Goal: Check status

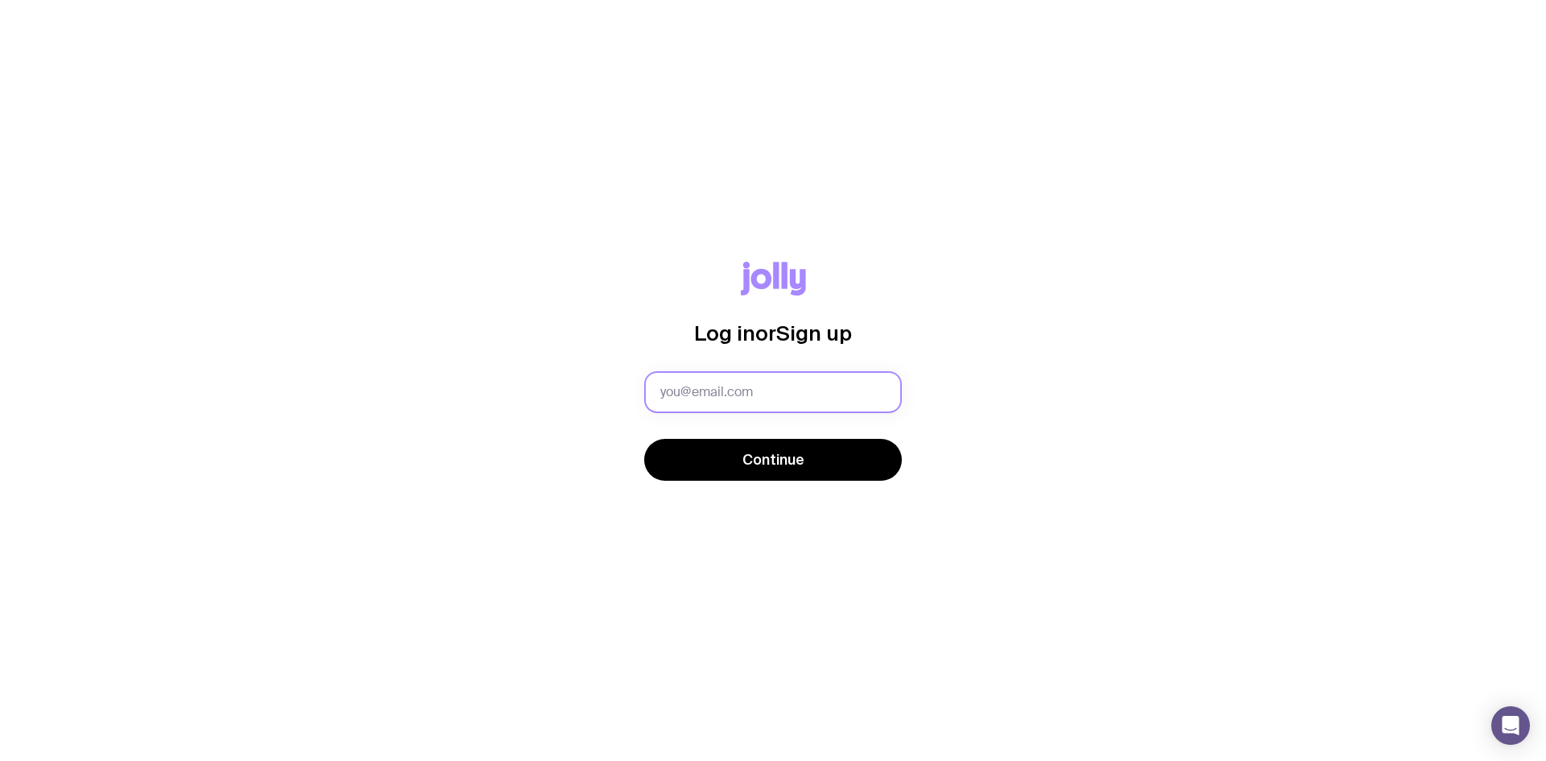
type input "madeleinekonstan@azurafinancial.com.au"
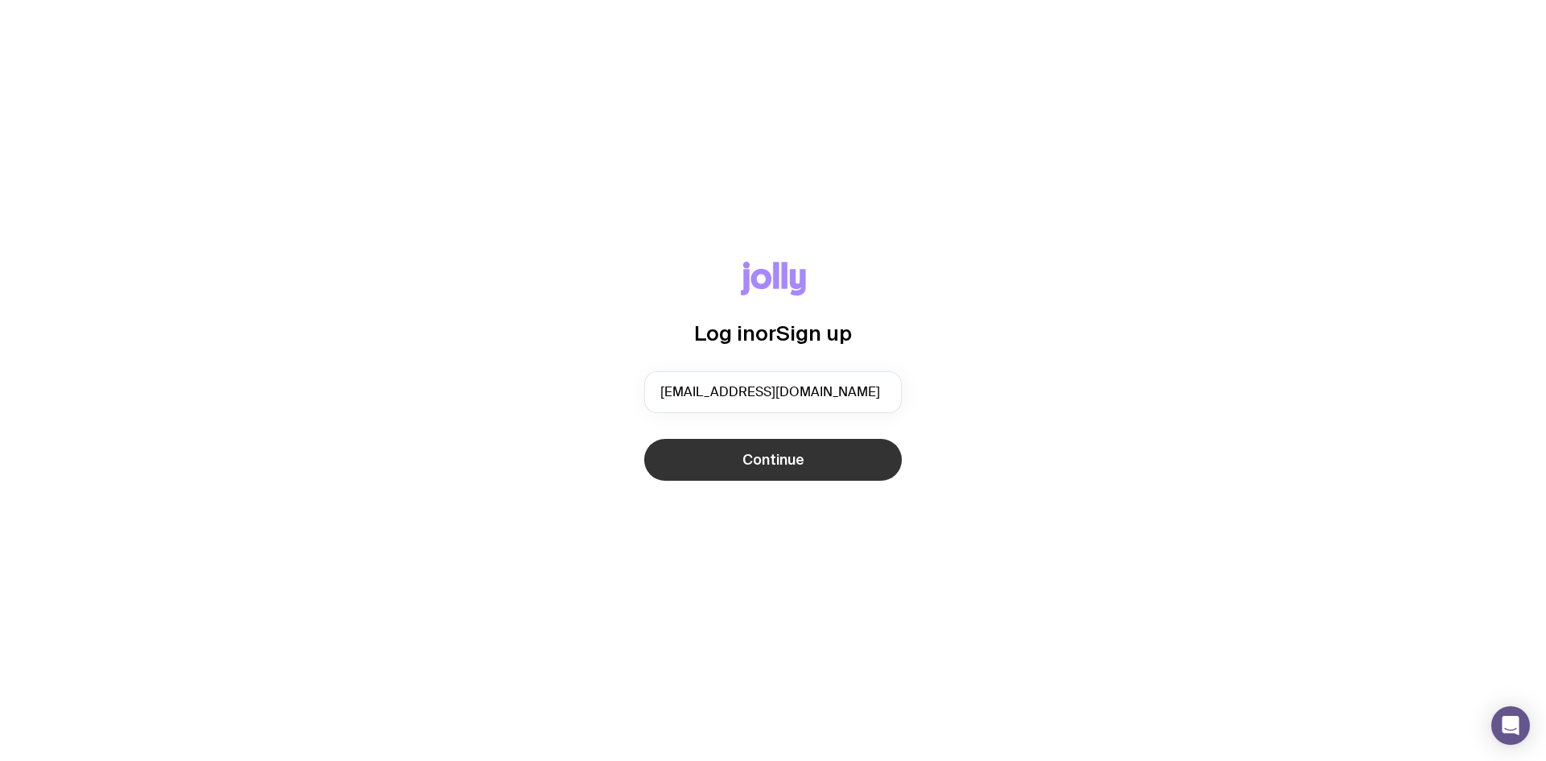
click at [771, 445] on button "Continue" at bounding box center [773, 460] width 258 height 42
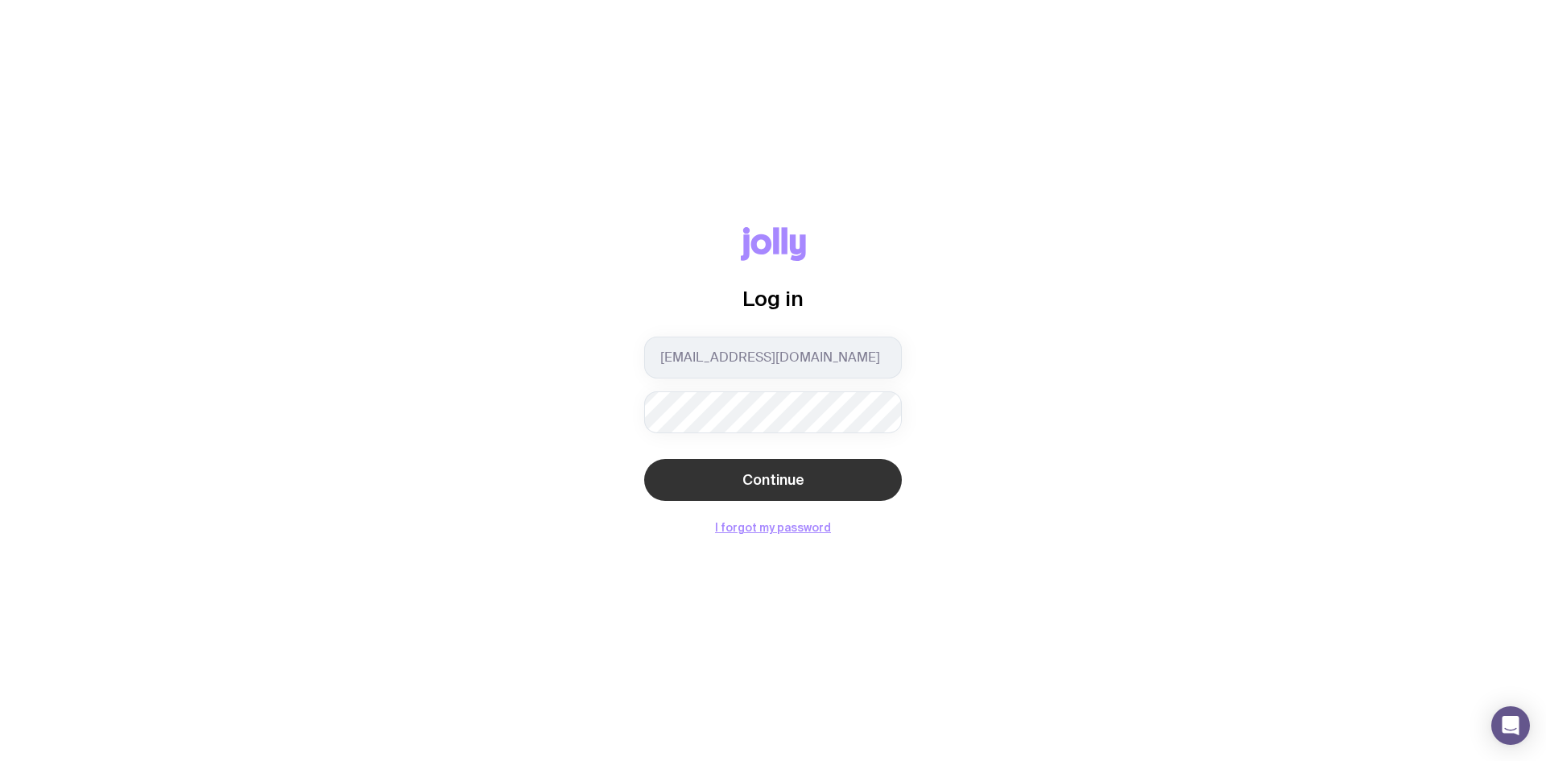
click at [755, 460] on button "Continue" at bounding box center [773, 480] width 258 height 42
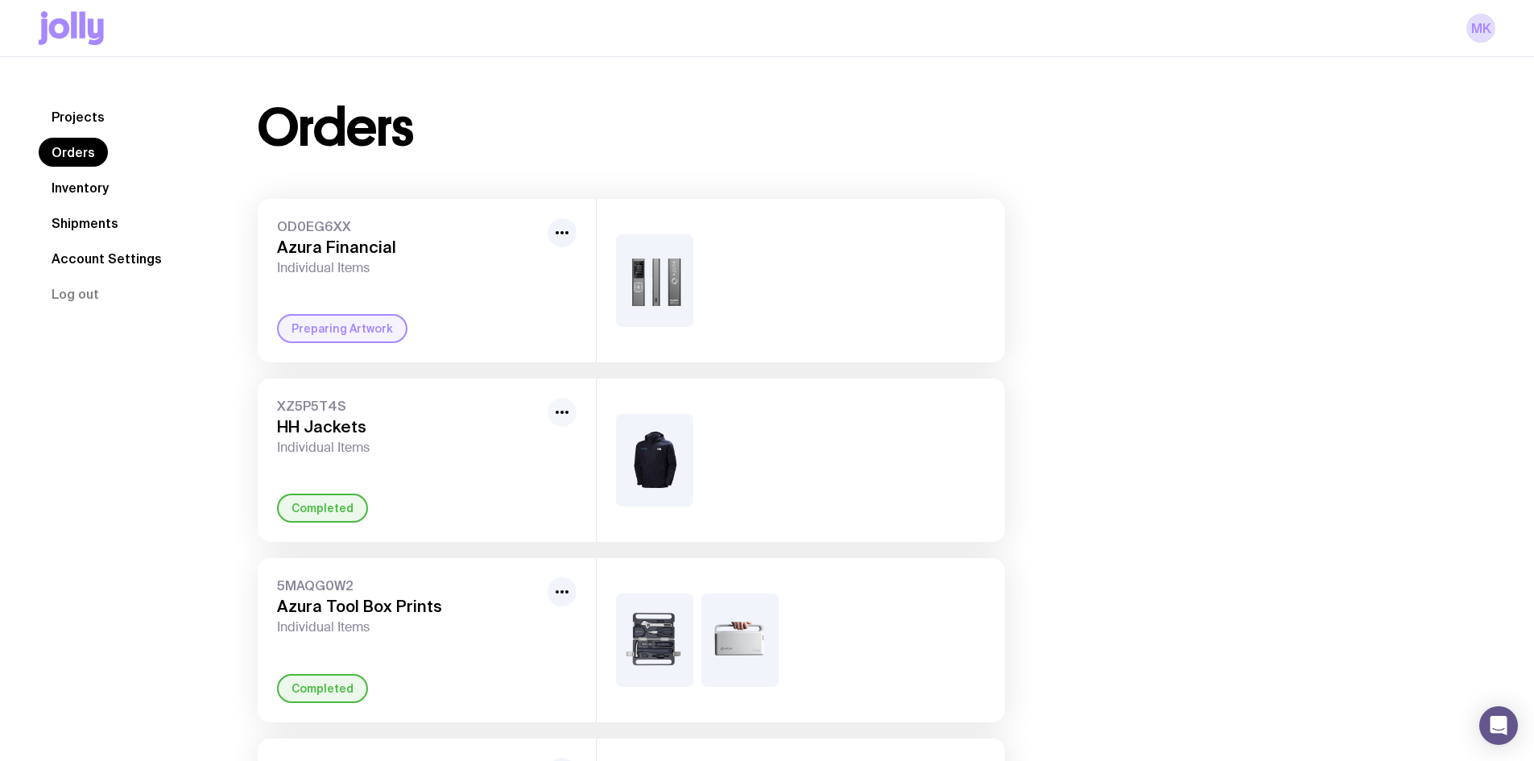
click at [565, 411] on icon "button" at bounding box center [561, 412] width 19 height 19
click at [341, 407] on span "XZ5P5T4S" at bounding box center [409, 406] width 264 height 16
click at [332, 414] on span "XZ5P5T4S" at bounding box center [409, 406] width 264 height 16
copy span "XZ5P5T4S"
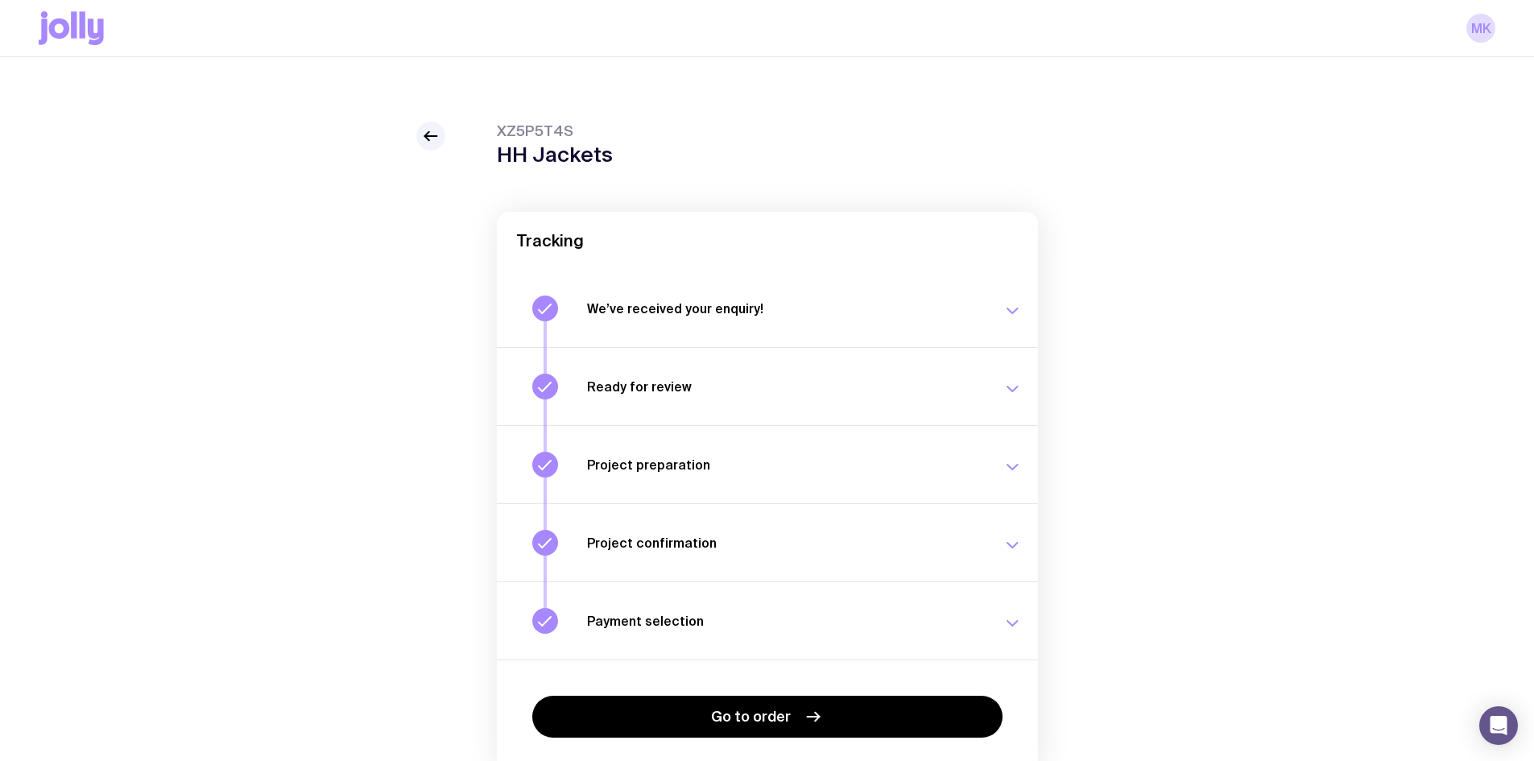
click at [664, 354] on button "Ready for review Check your email to review your proposal and merch concepts. […" at bounding box center [767, 386] width 541 height 78
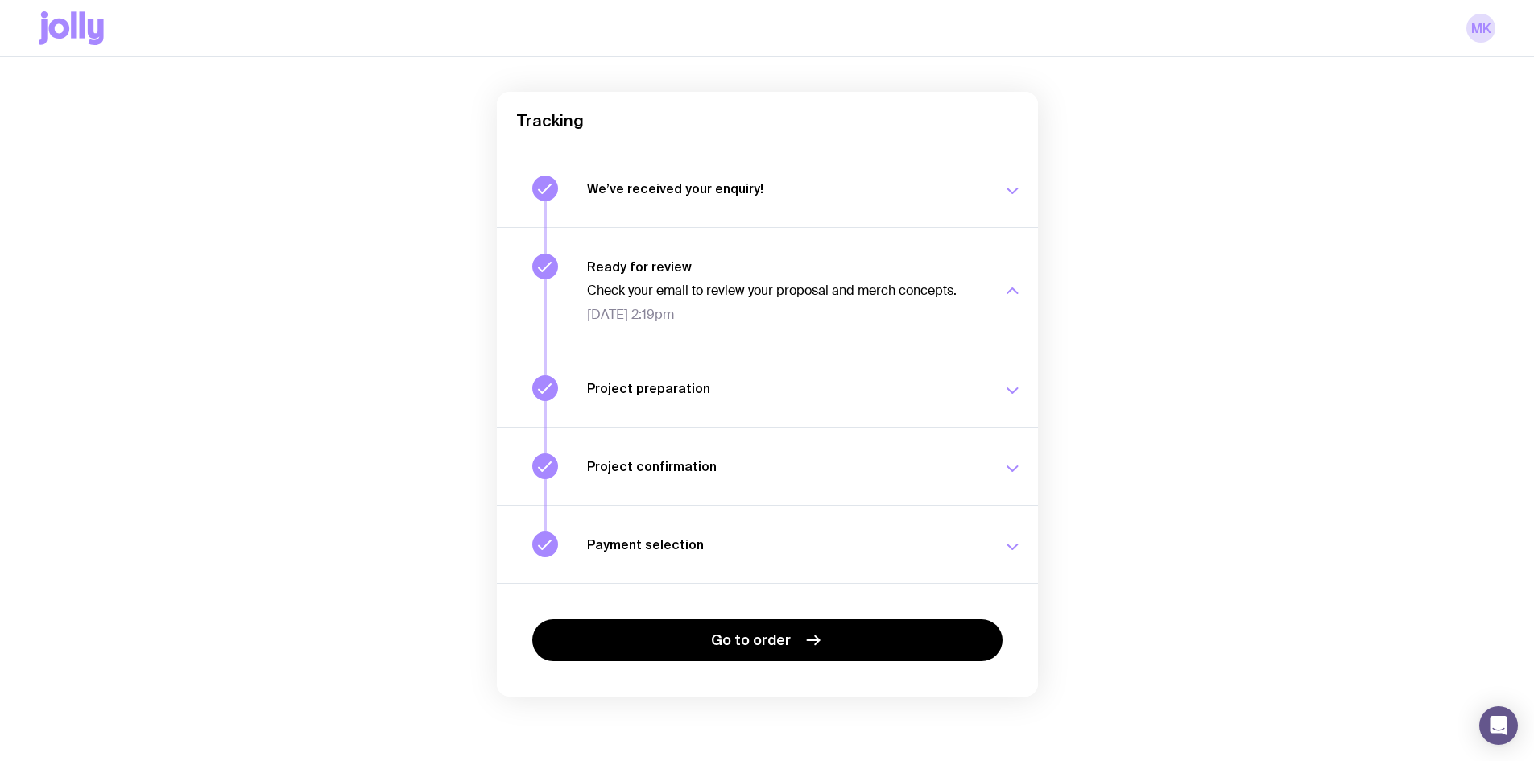
click at [684, 396] on div "Project preparation Your project details are ready for review. [DATE] 2:24pm" at bounding box center [804, 388] width 435 height 26
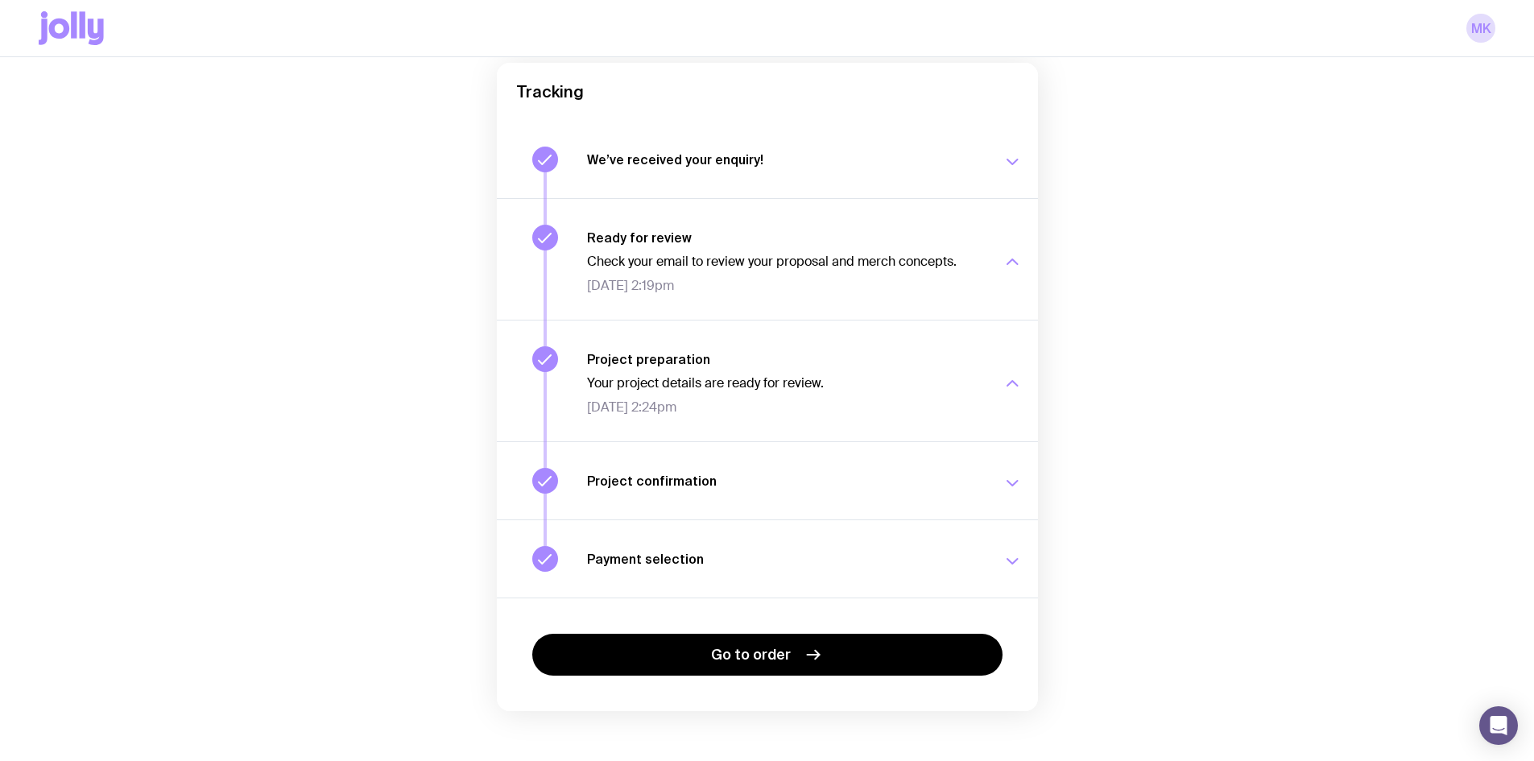
scroll to position [163, 0]
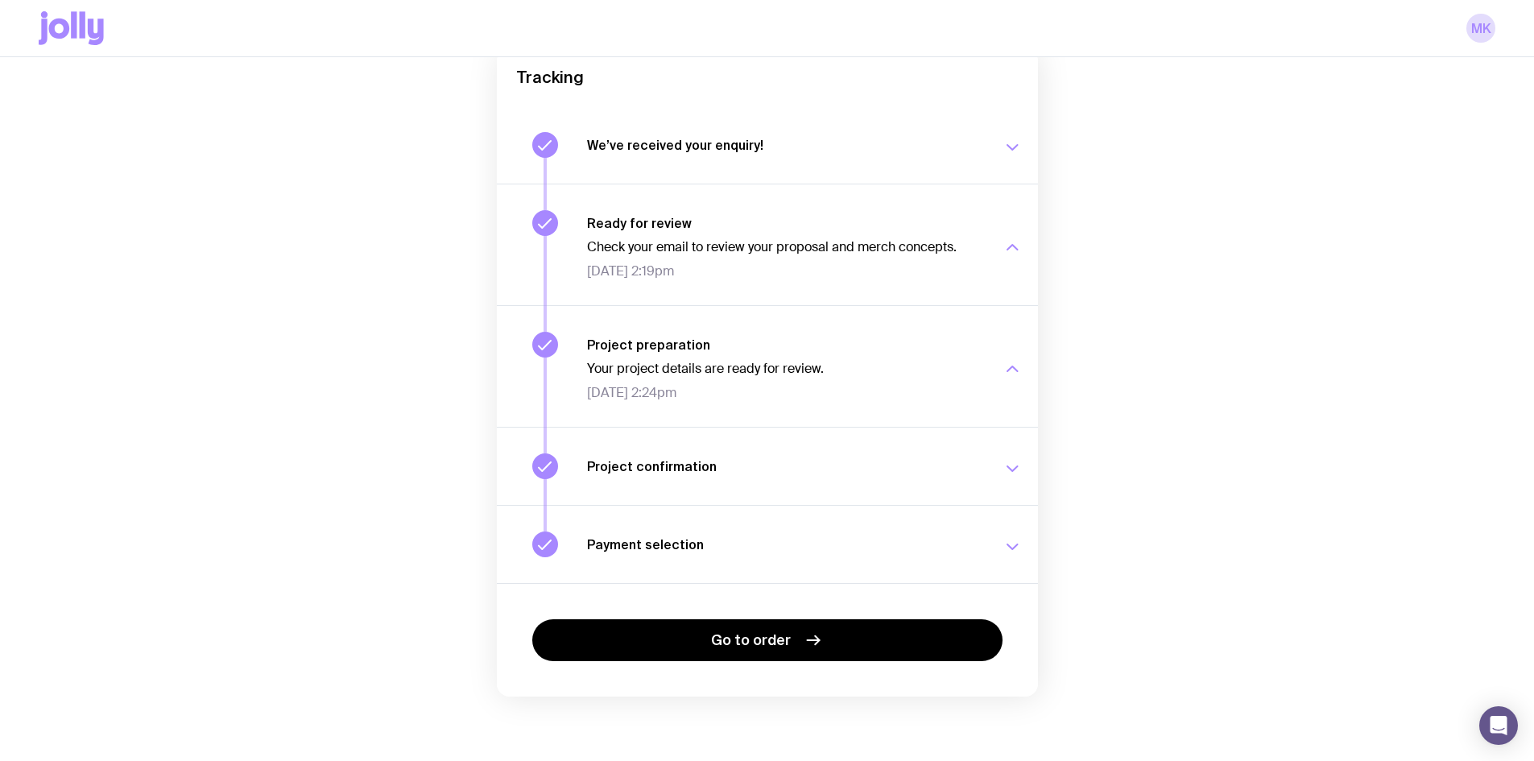
click at [693, 428] on button "Project confirmation Your project details have been confirmed. [DATE] 2:27pm" at bounding box center [767, 466] width 541 height 78
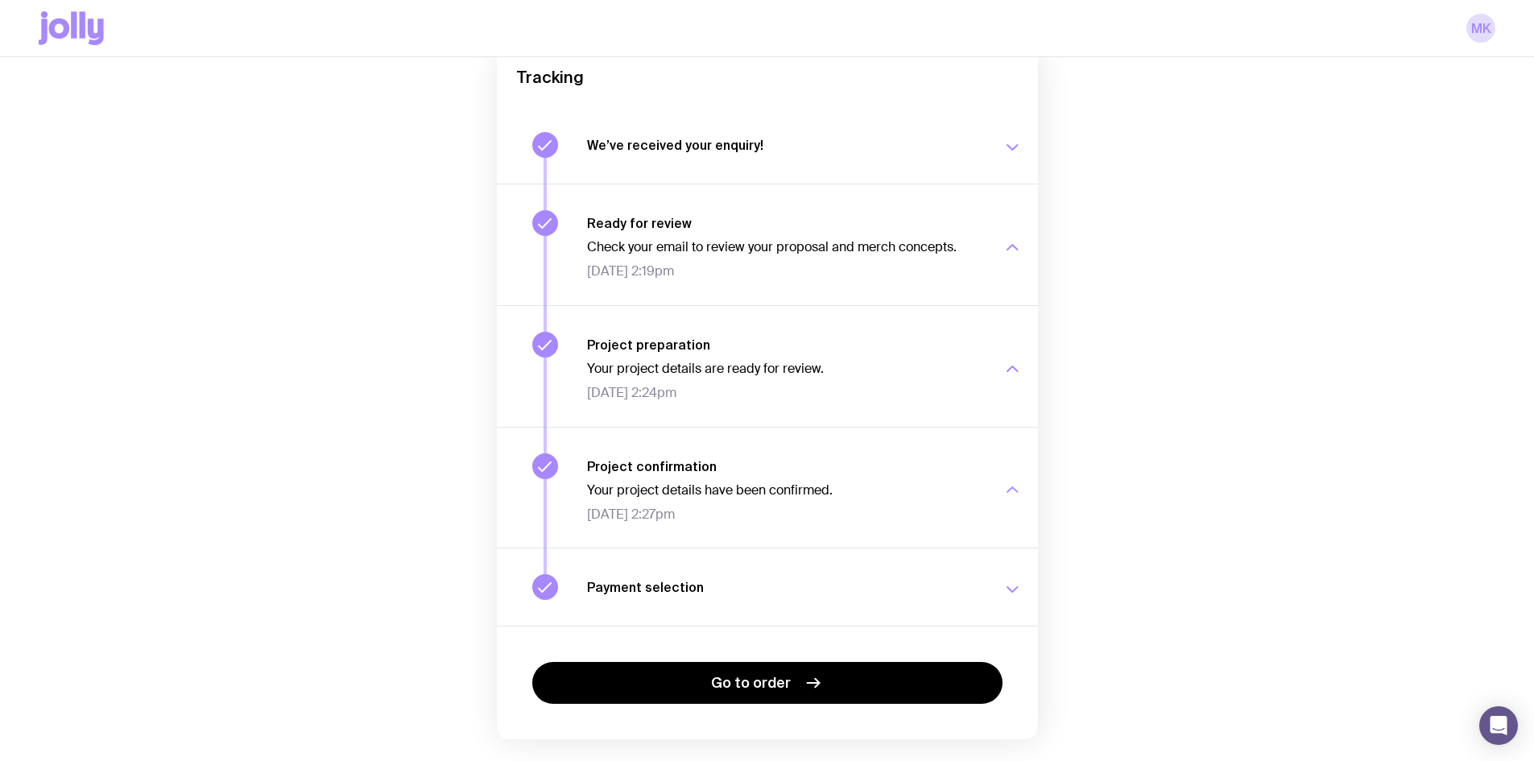
click at [693, 453] on div "Project confirmation Your project details have been confirmed. [DATE] 2:27pm" at bounding box center [804, 487] width 435 height 68
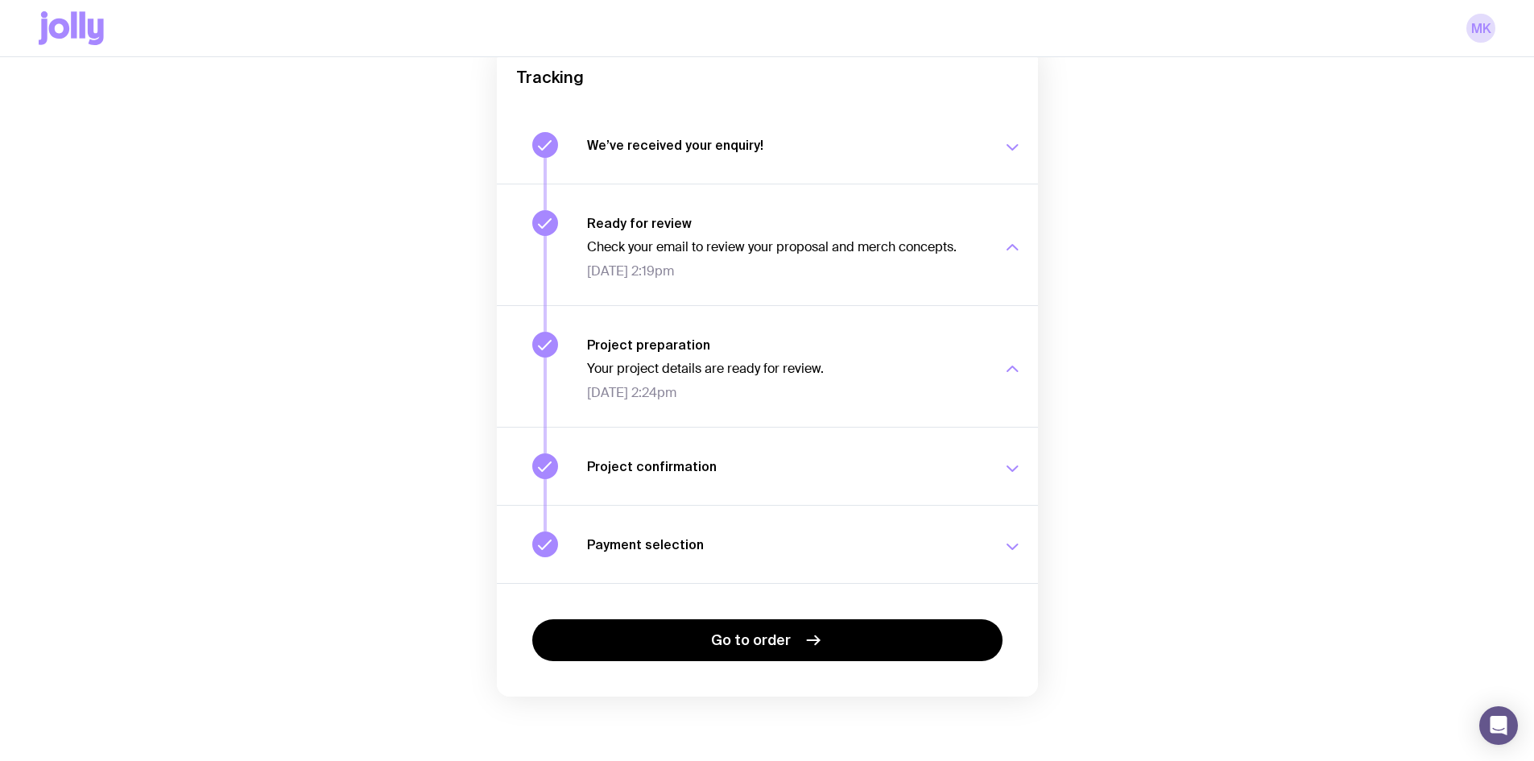
click at [673, 543] on h3 "Payment selection" at bounding box center [785, 544] width 396 height 16
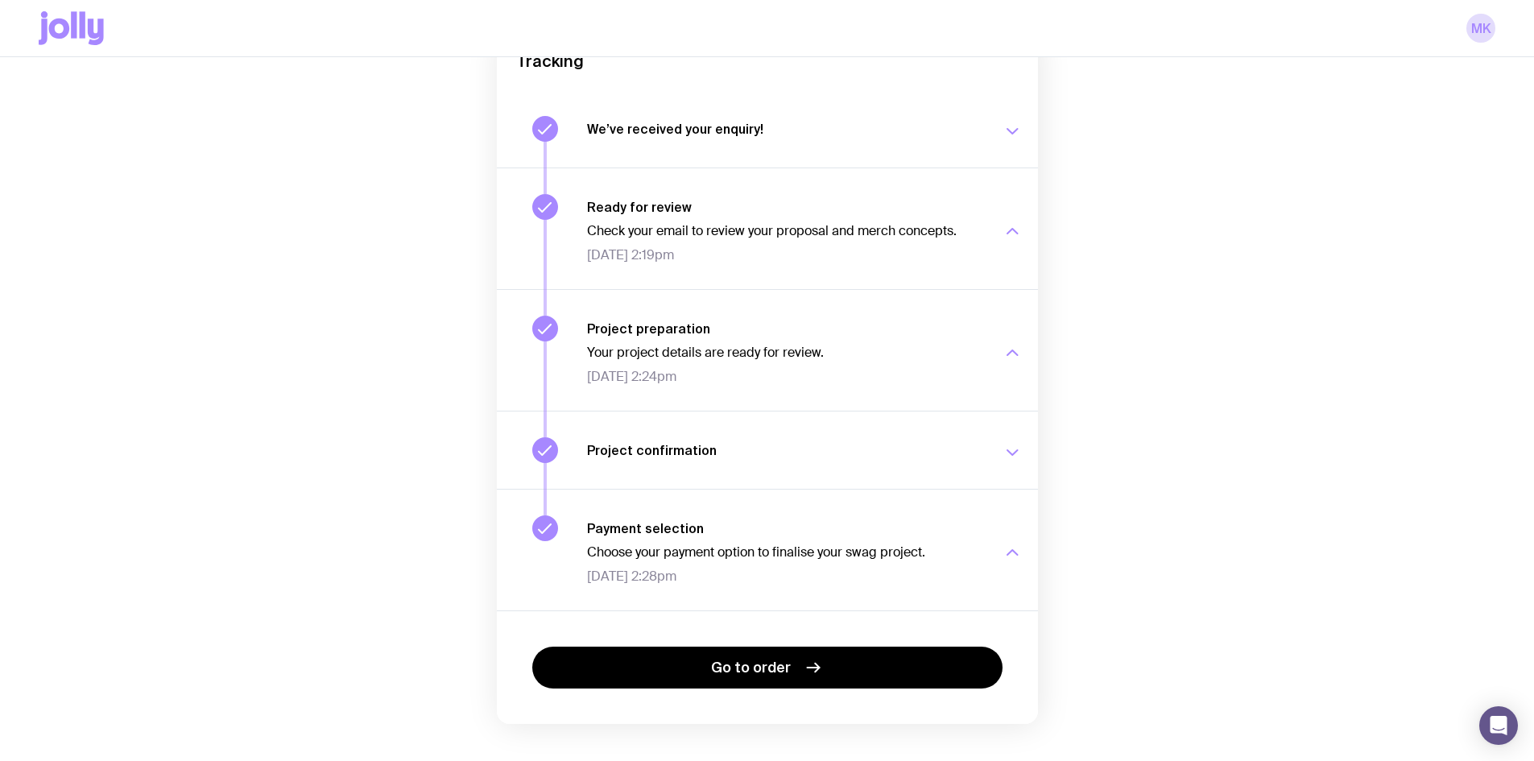
scroll to position [207, 0]
